Goal: Task Accomplishment & Management: Manage account settings

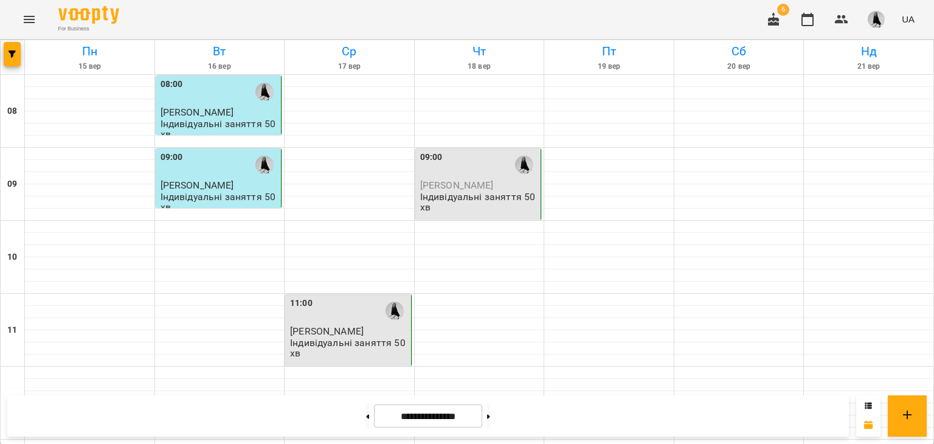
scroll to position [433, 0]
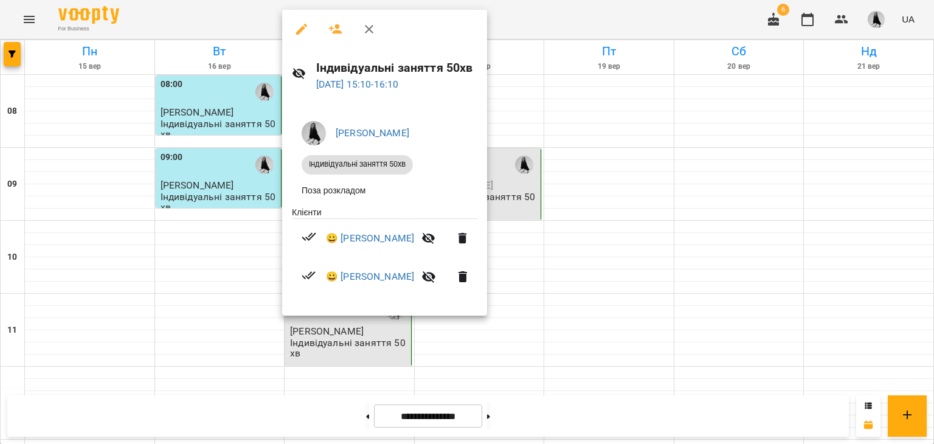
click at [306, 34] on icon "button" at bounding box center [301, 29] width 15 height 15
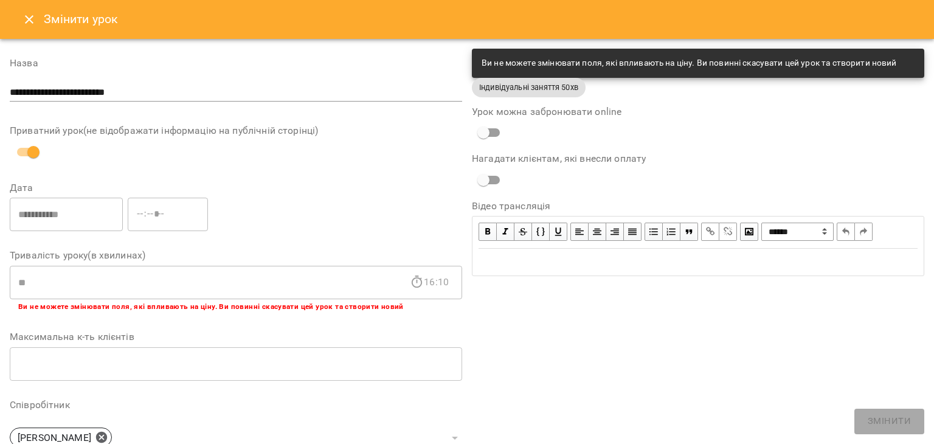
scroll to position [301, 0]
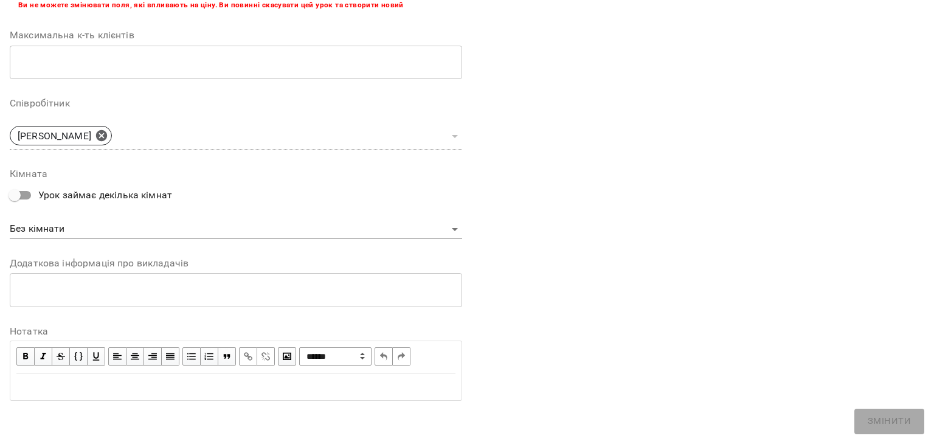
click at [29, 336] on label "Нотатка" at bounding box center [236, 331] width 452 height 10
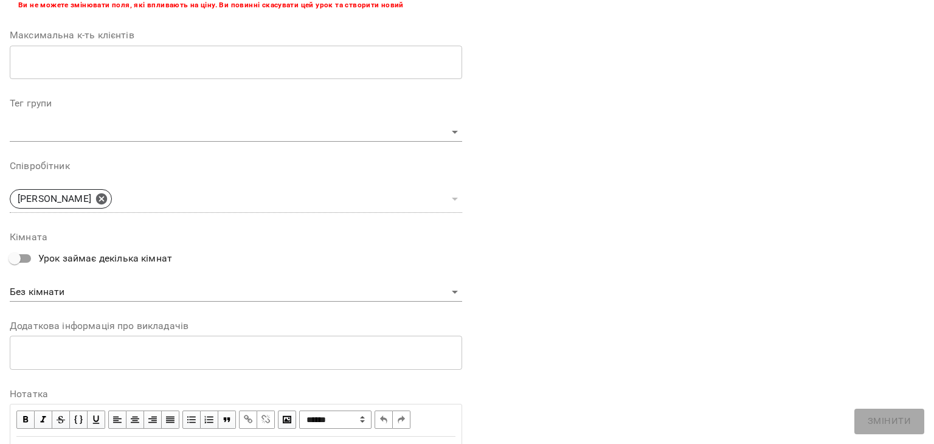
scroll to position [365, 0]
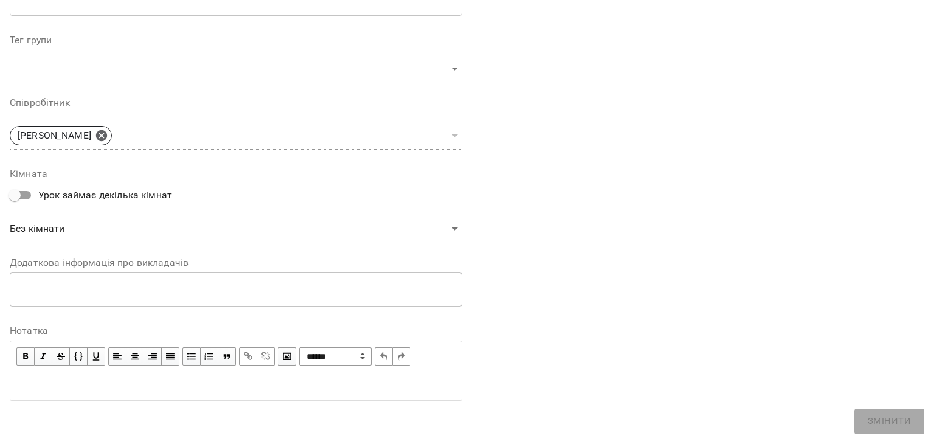
click at [29, 387] on div "Edit text" at bounding box center [235, 386] width 439 height 15
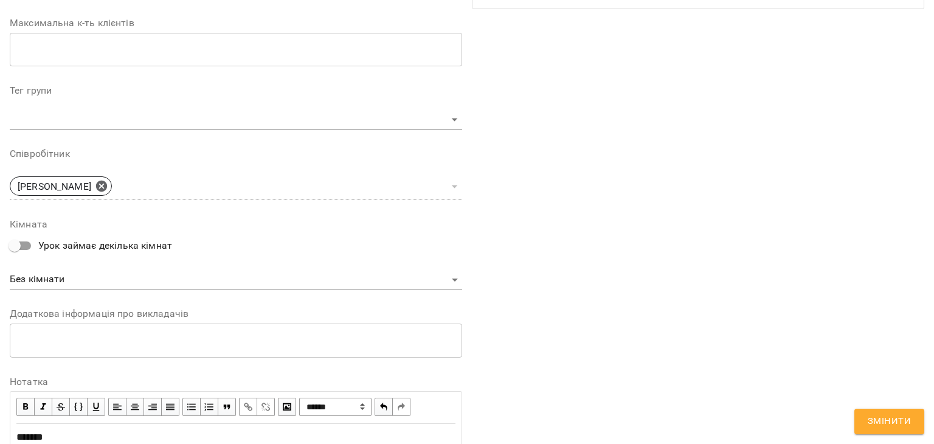
scroll to position [415, 0]
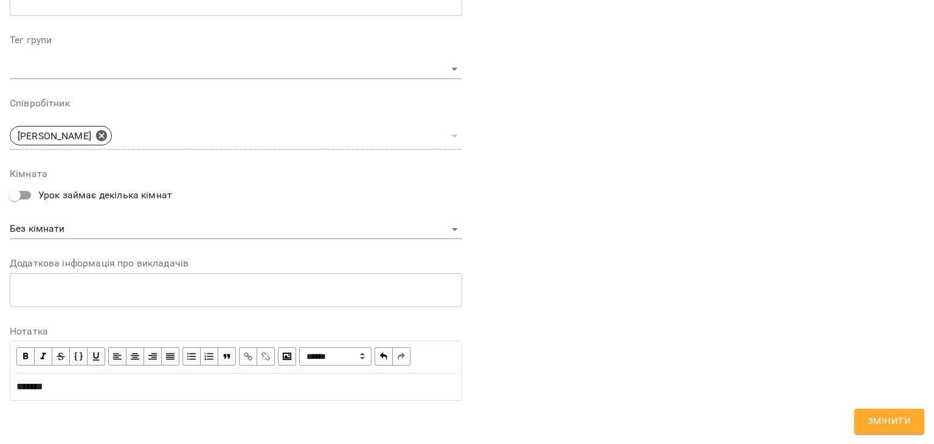
click at [894, 421] on span "Змінити" at bounding box center [888, 421] width 43 height 16
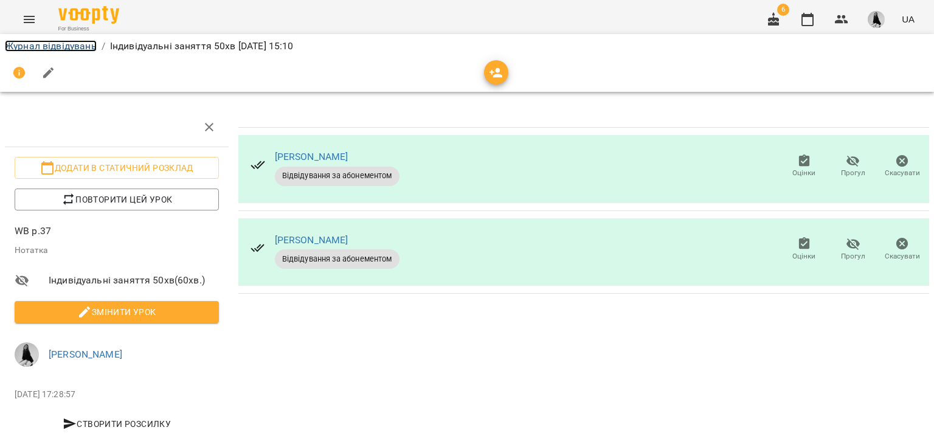
click at [67, 47] on link "Журнал відвідувань" at bounding box center [51, 46] width 92 height 12
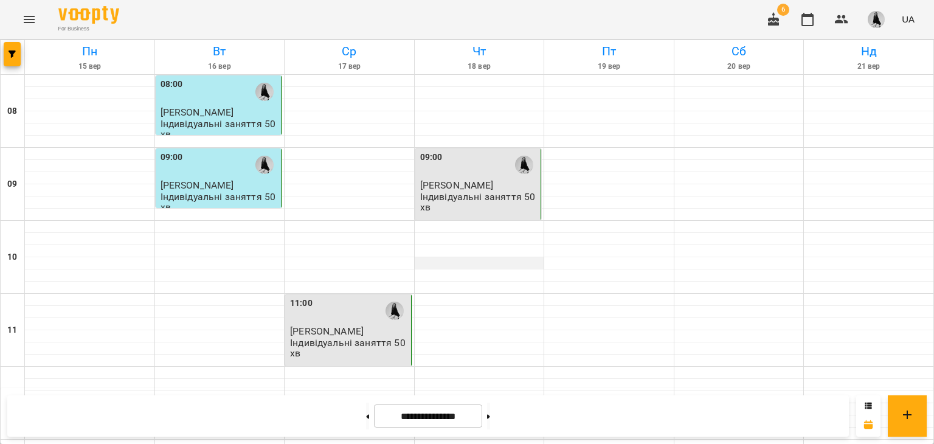
scroll to position [454, 0]
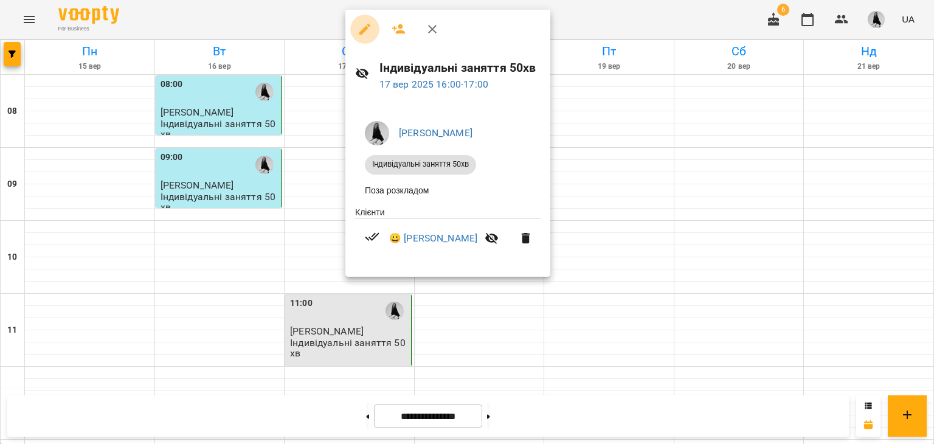
click at [369, 22] on icon "button" at bounding box center [364, 29] width 15 height 15
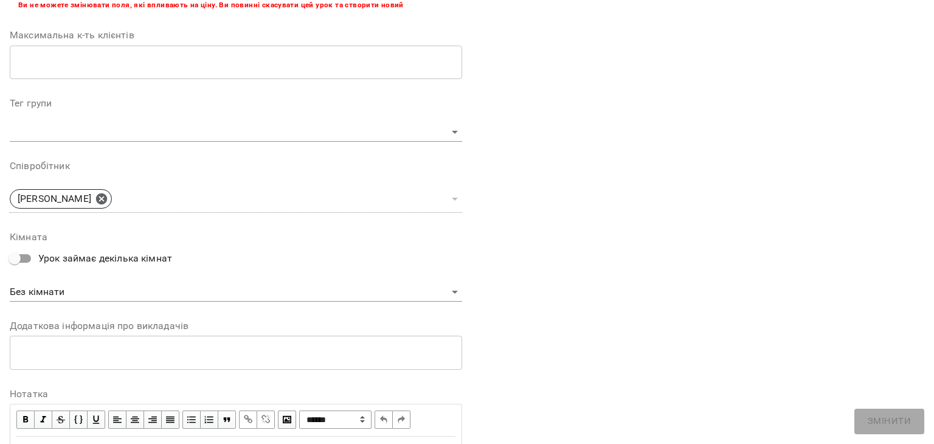
scroll to position [365, 0]
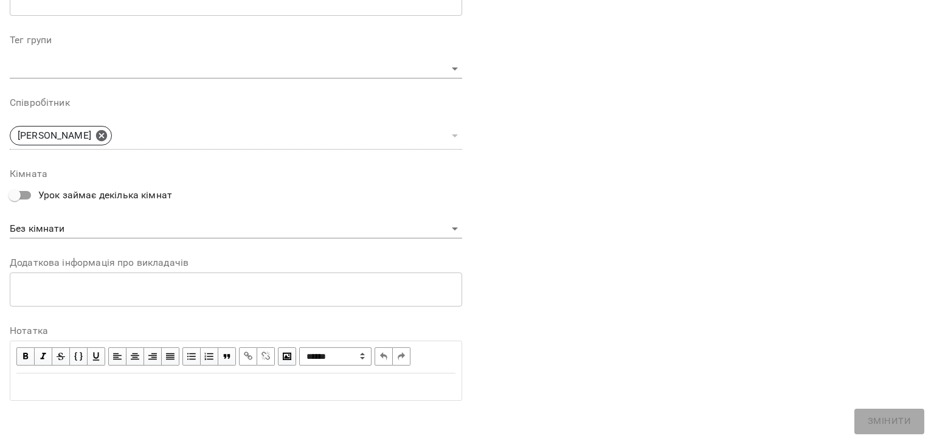
click at [62, 387] on div "Edit text" at bounding box center [235, 386] width 439 height 15
